Goal: Navigation & Orientation: Find specific page/section

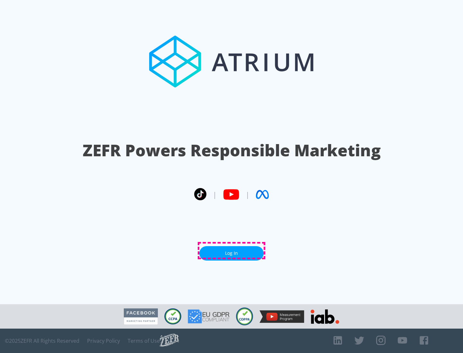
click at [231, 251] on link "Log In" at bounding box center [231, 253] width 64 height 14
